Goal: Information Seeking & Learning: Learn about a topic

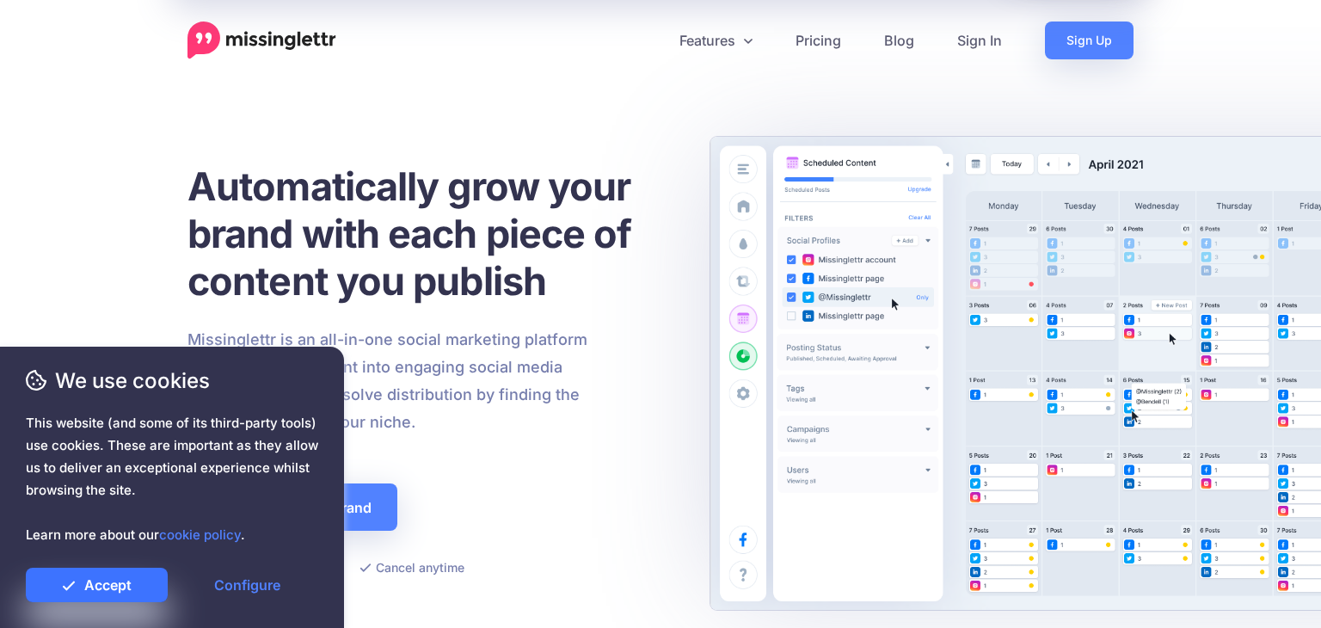
click at [81, 586] on link "Accept" at bounding box center [97, 585] width 142 height 34
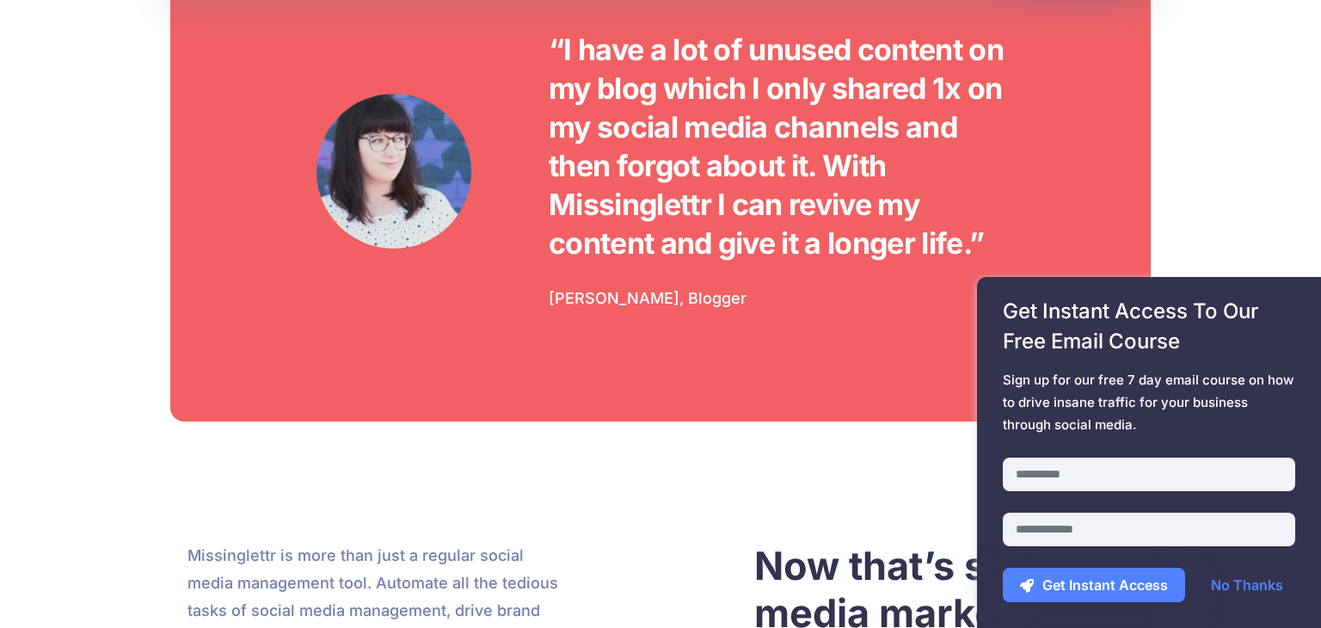
scroll to position [4699, 0]
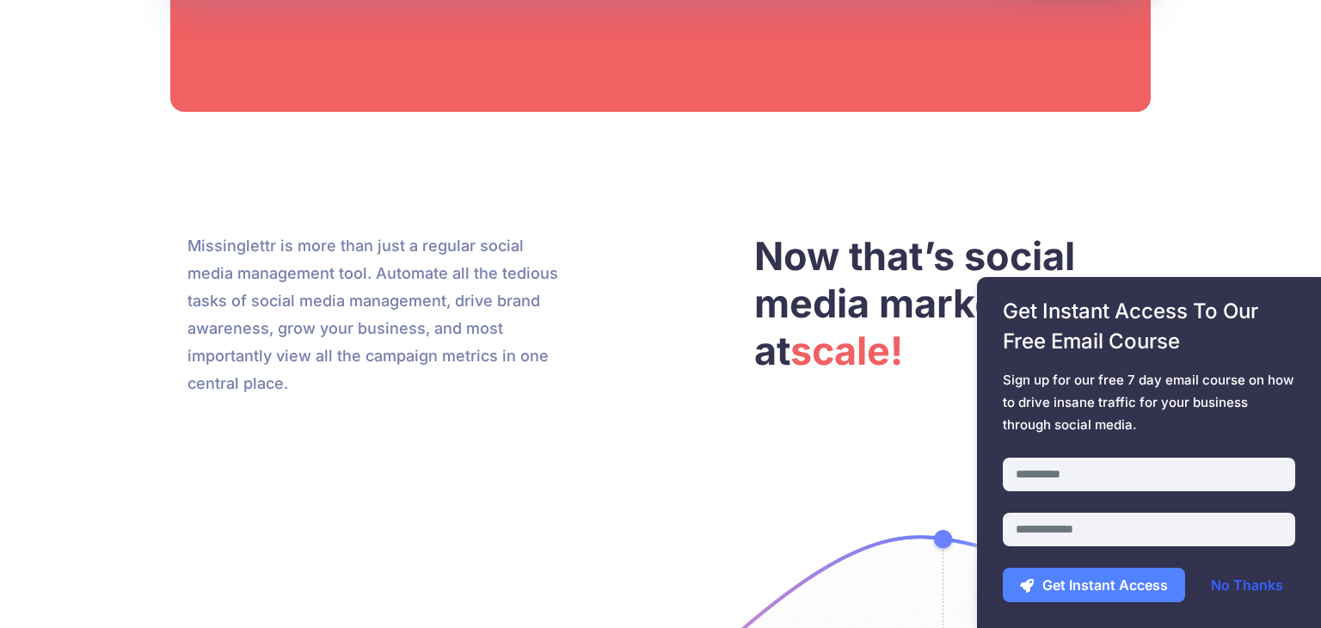
click at [1264, 593] on link "No Thanks" at bounding box center [1247, 585] width 107 height 34
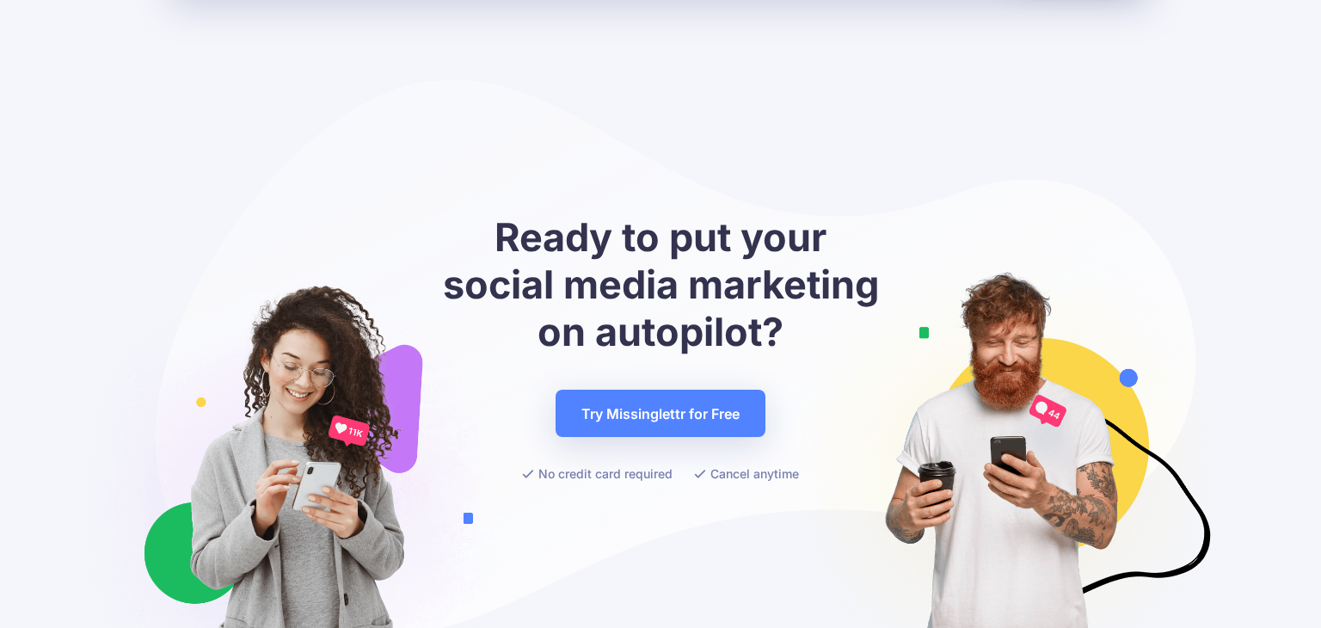
scroll to position [6796, 0]
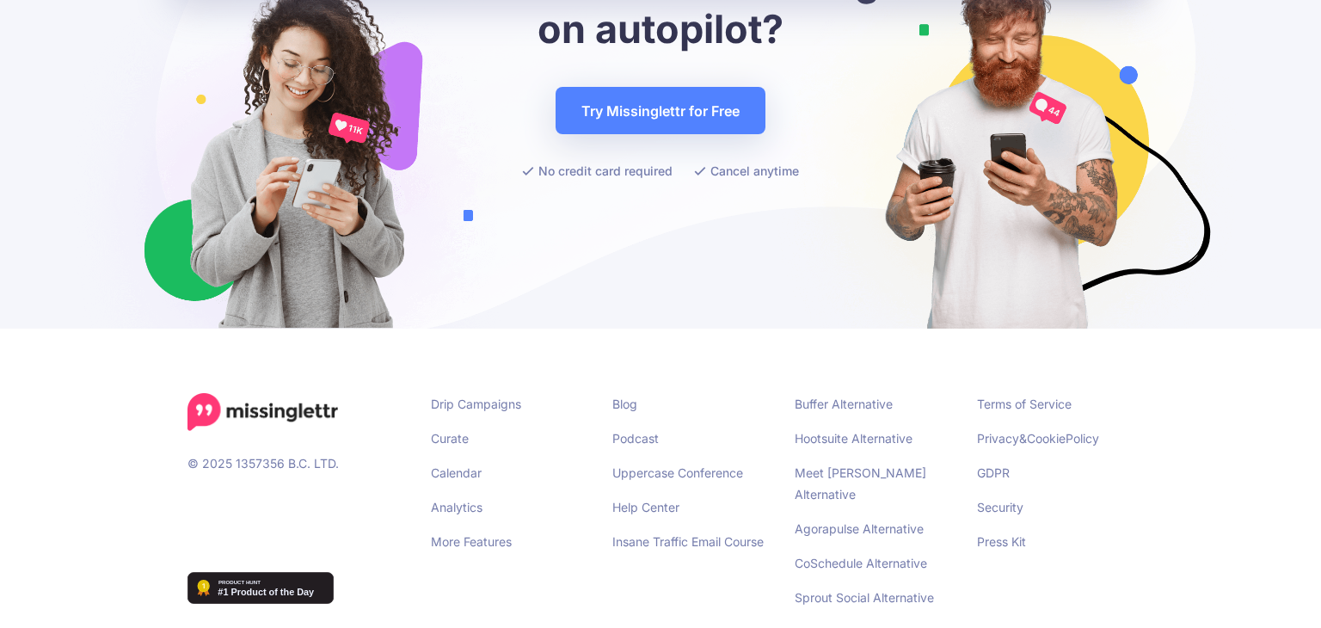
click at [998, 380] on div "Get Instant Access To Our Free Email Course Sign up for our free 7 day email co…" at bounding box center [1149, 452] width 344 height 351
click at [1005, 410] on span "Sign up for our free 7 day email course on how to drive insane traffic for your…" at bounding box center [1149, 402] width 292 height 67
click at [1009, 414] on span "Sign up for our free 7 day email course on how to drive insane traffic for your…" at bounding box center [1149, 402] width 292 height 67
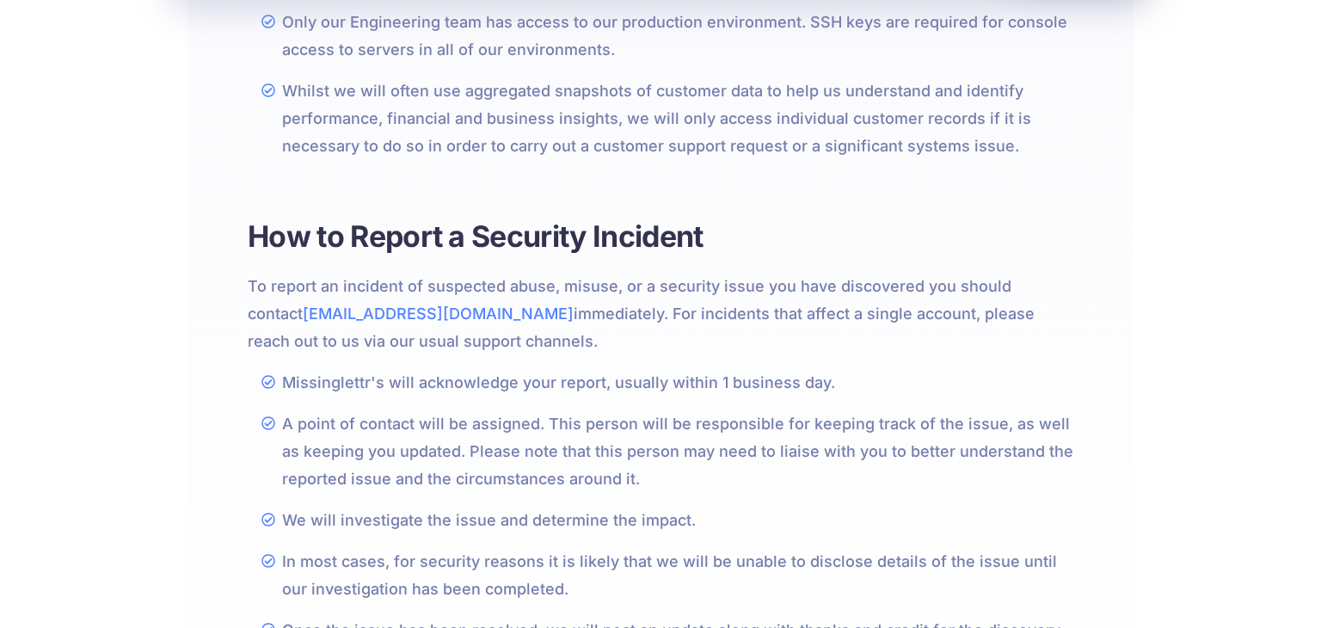
scroll to position [1614, 0]
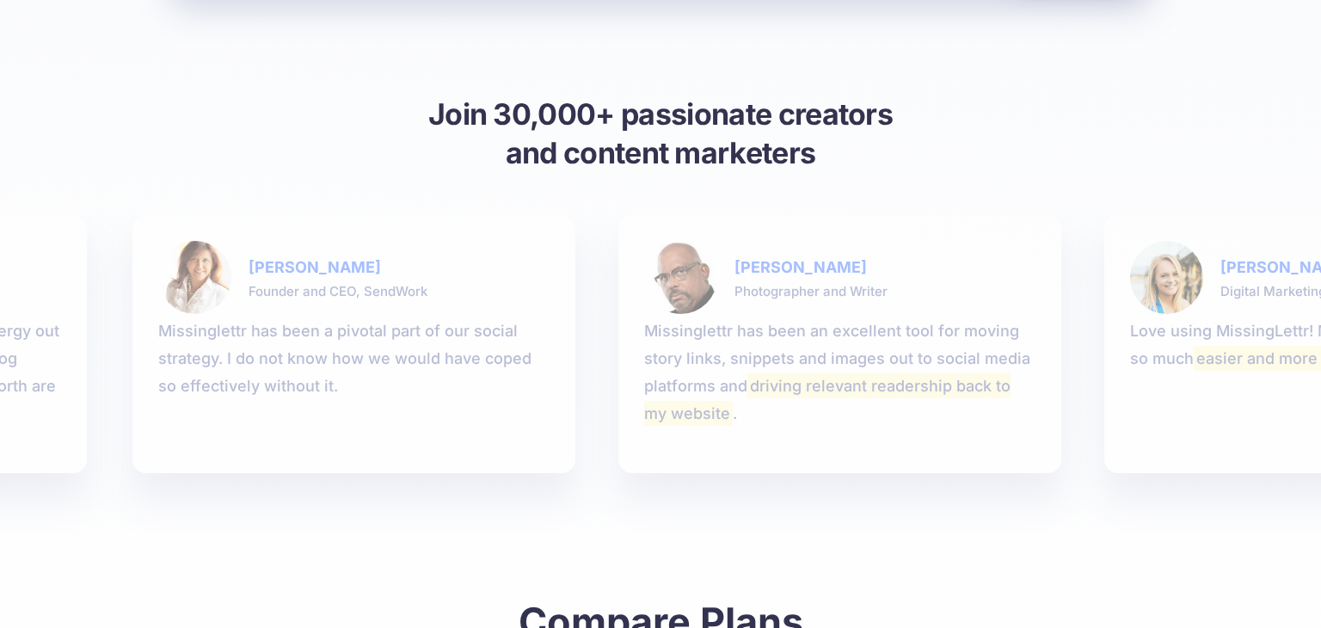
scroll to position [2081, 0]
